Goal: Task Accomplishment & Management: Use online tool/utility

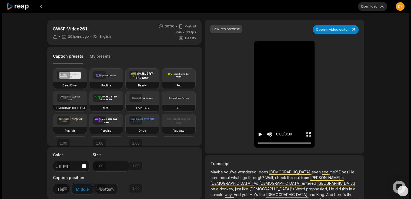
click at [22, 5] on icon at bounding box center [17, 6] width 23 height 7
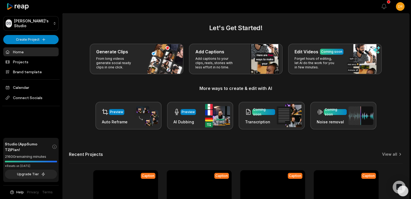
click at [149, 20] on main "Let's Get Started! Generate Clips From long videos generate social ready clips …" at bounding box center [235, 132] width 346 height 239
click at [169, 32] on h2 "Let's Get Started!" at bounding box center [235, 28] width 333 height 10
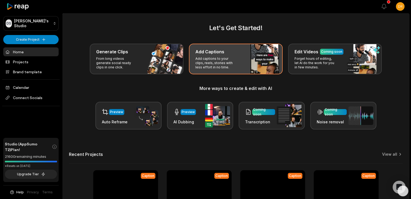
click at [235, 57] on p "Add captions to your clips, reels, stories with less effort in no time." at bounding box center [216, 63] width 42 height 13
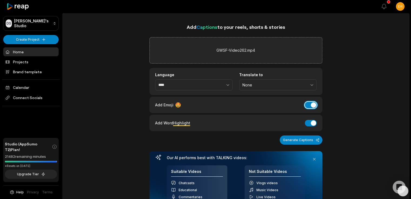
click at [309, 103] on button "Add Emoji" at bounding box center [310, 105] width 12 height 6
click at [294, 141] on button "Generate Captions" at bounding box center [300, 140] width 43 height 9
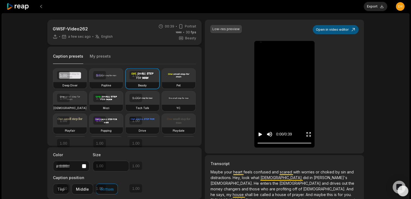
click at [349, 28] on button "Open in video editor" at bounding box center [335, 29] width 46 height 9
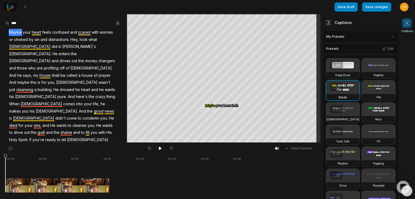
click at [381, 36] on html "Save draft Save changes Open user menu Captions Your browser does not support m…" at bounding box center [207, 99] width 415 height 199
